Goal: Task Accomplishment & Management: Use online tool/utility

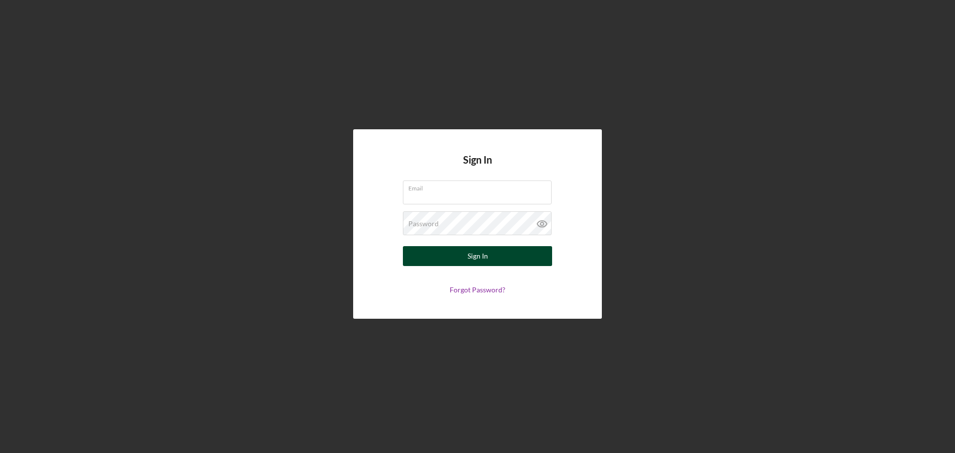
type input "[EMAIL_ADDRESS][DOMAIN_NAME]"
click at [478, 255] on div "Sign In" at bounding box center [478, 256] width 20 height 20
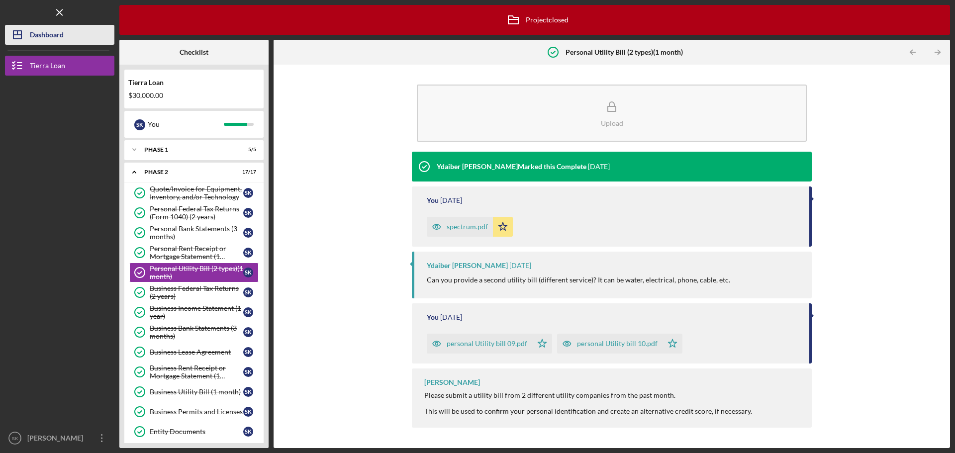
drag, startPoint x: 49, startPoint y: 37, endPoint x: 89, endPoint y: 40, distance: 39.9
click at [49, 37] on div "Dashboard" at bounding box center [47, 36] width 34 height 22
